Goal: Navigation & Orientation: Find specific page/section

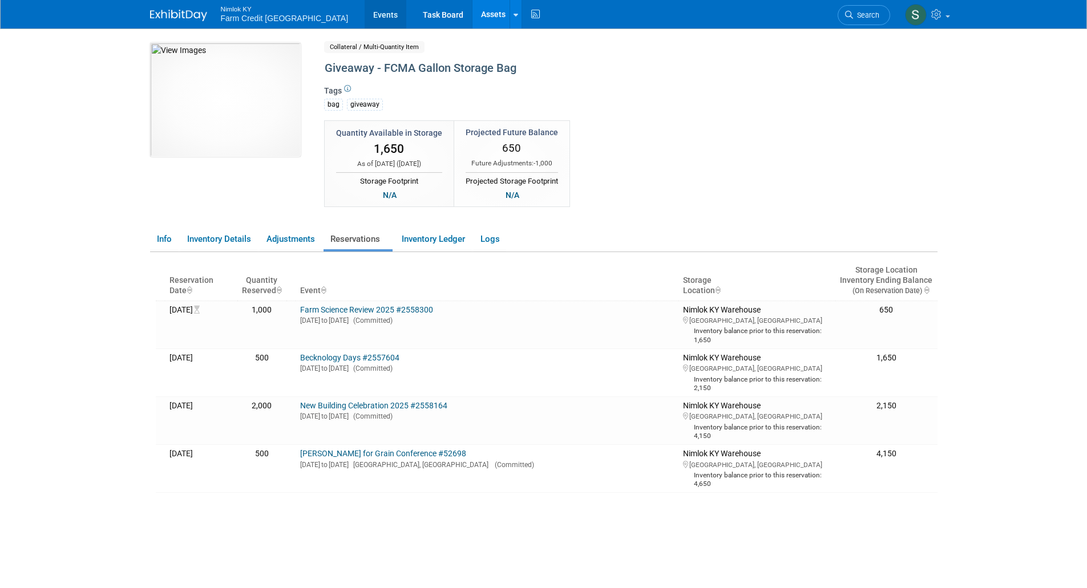
click at [364, 14] on link "Events" at bounding box center [385, 14] width 42 height 29
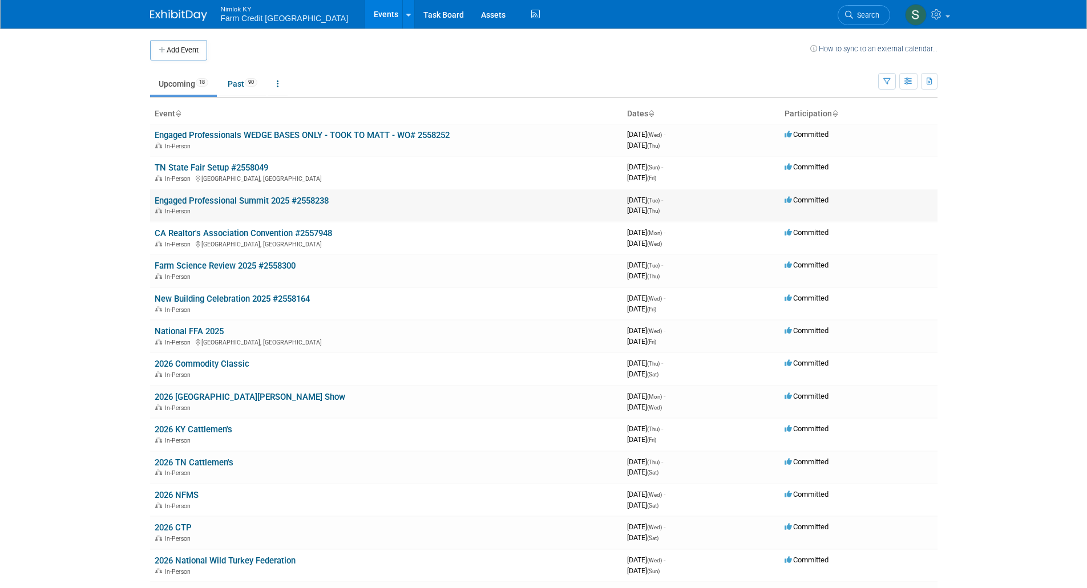
click at [298, 197] on link "Engaged Professional Summit 2025 #2558238" at bounding box center [242, 201] width 174 height 10
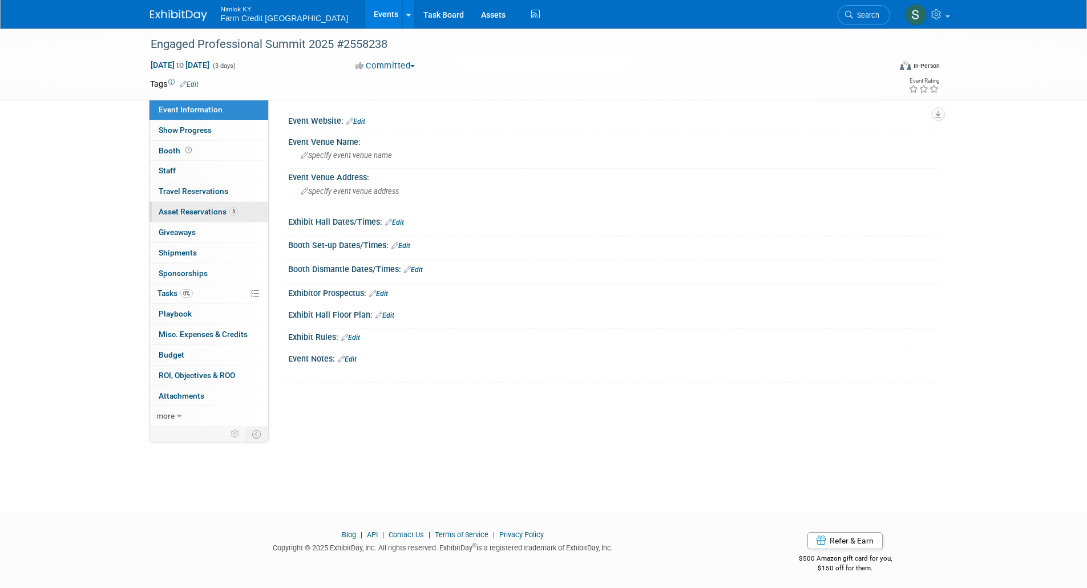
click at [181, 212] on span "Asset Reservations 5" at bounding box center [198, 211] width 79 height 9
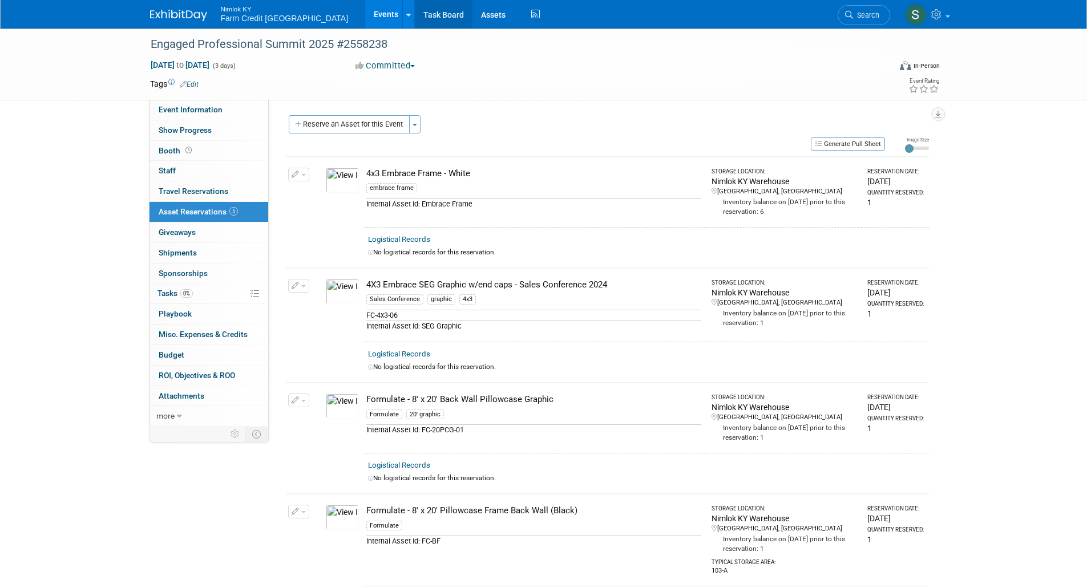
click at [415, 16] on link "Task Board" at bounding box center [444, 14] width 58 height 29
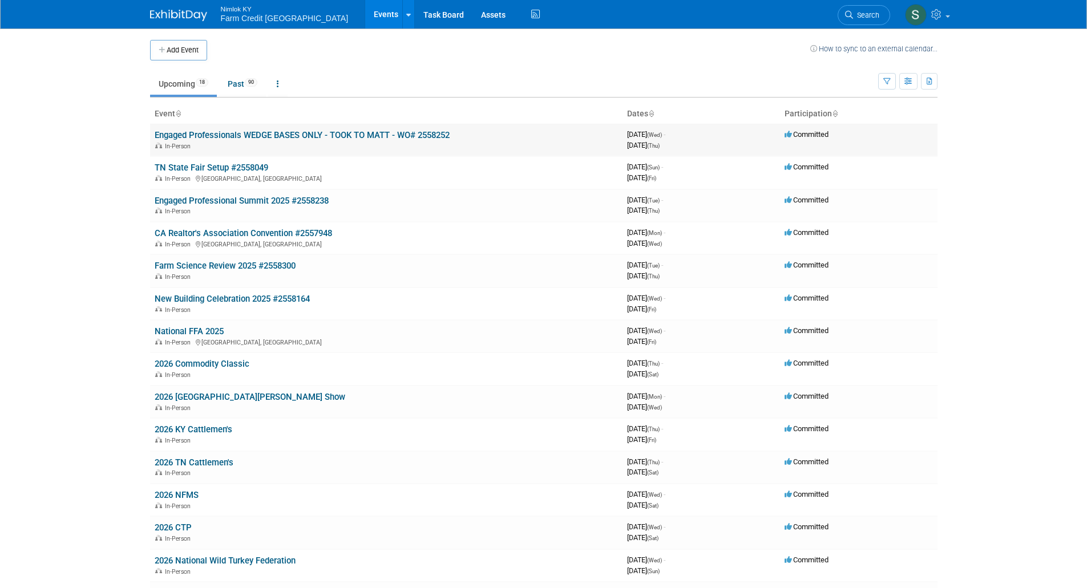
click at [198, 136] on link "Engaged Professionals WEDGE BASES ONLY - TOOK TO MATT - WO# 2558252" at bounding box center [302, 135] width 295 height 10
click at [228, 201] on link "Engaged Professional Summit 2025 #2558238" at bounding box center [242, 201] width 174 height 10
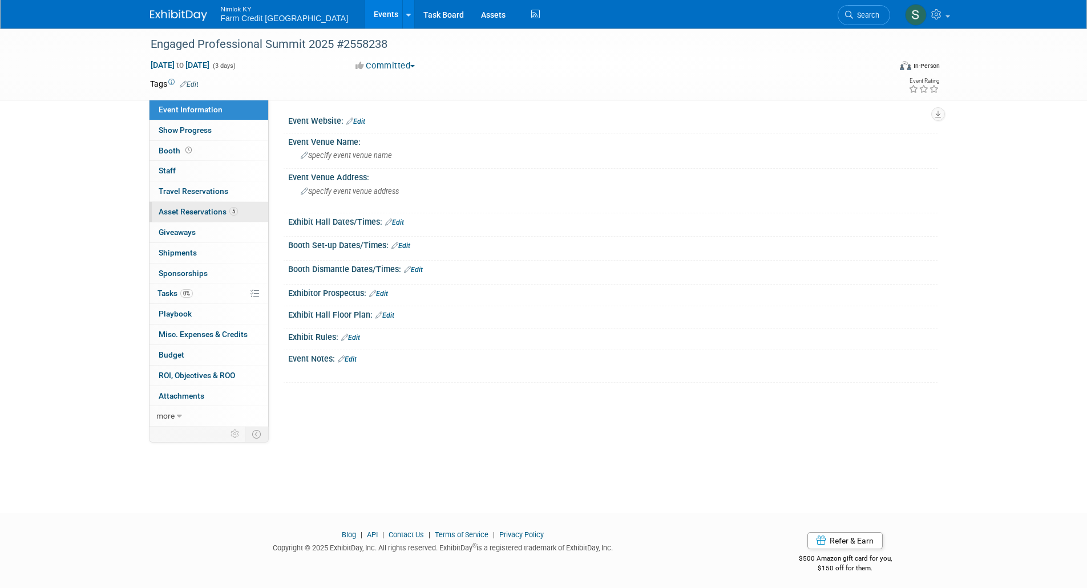
click at [171, 210] on span "Asset Reservations 5" at bounding box center [198, 211] width 79 height 9
